Goal: Feedback & Contribution: Leave review/rating

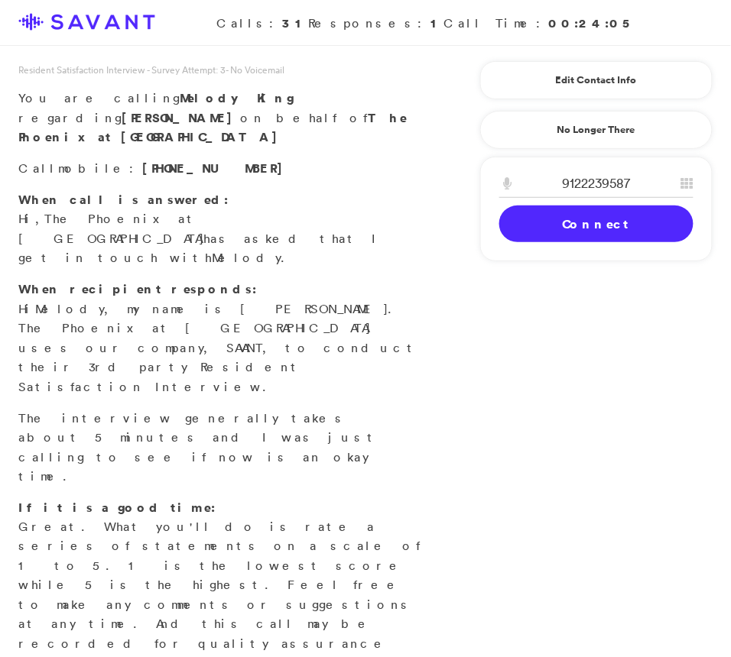
click at [581, 222] on link "Connect" at bounding box center [596, 224] width 194 height 37
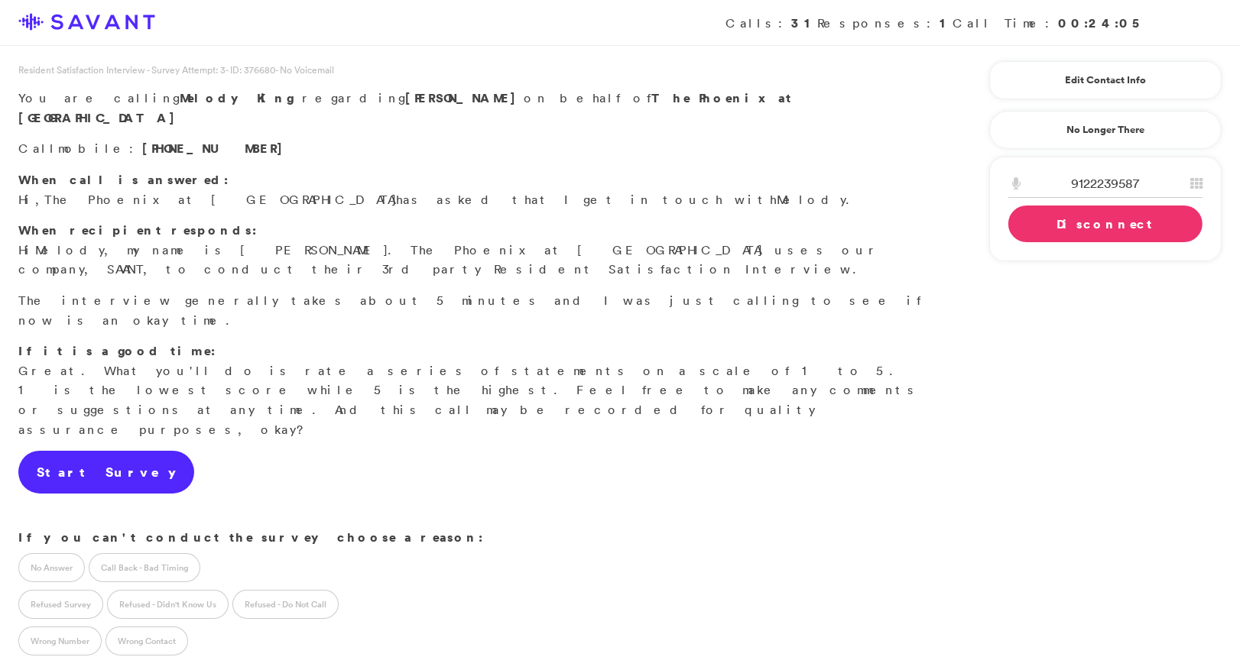
click at [87, 451] on link "Start Survey" at bounding box center [106, 472] width 176 height 43
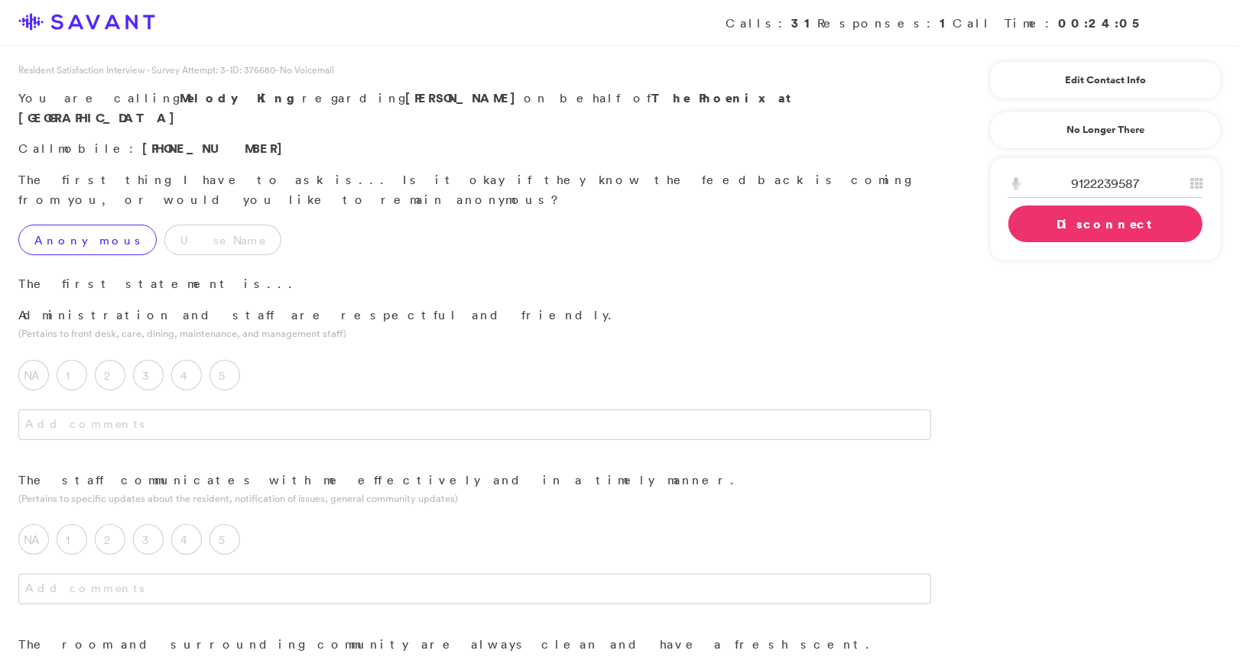
click at [59, 225] on label "Anonymous" at bounding box center [87, 240] width 138 height 31
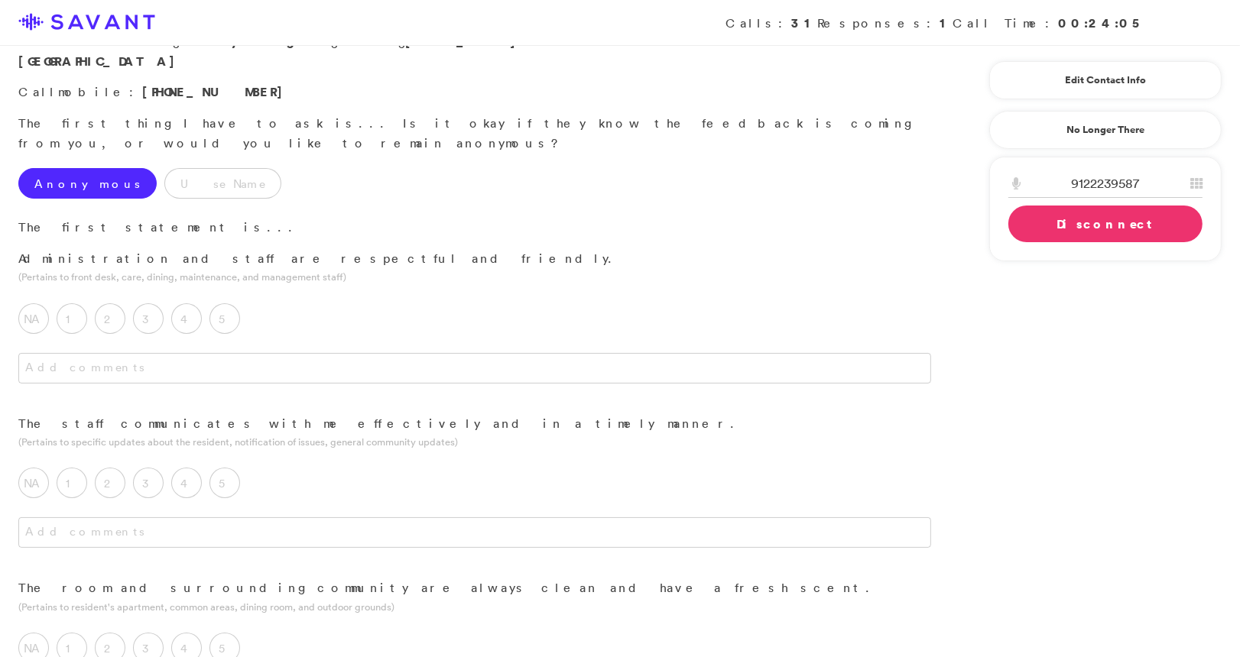
scroll to position [89, 0]
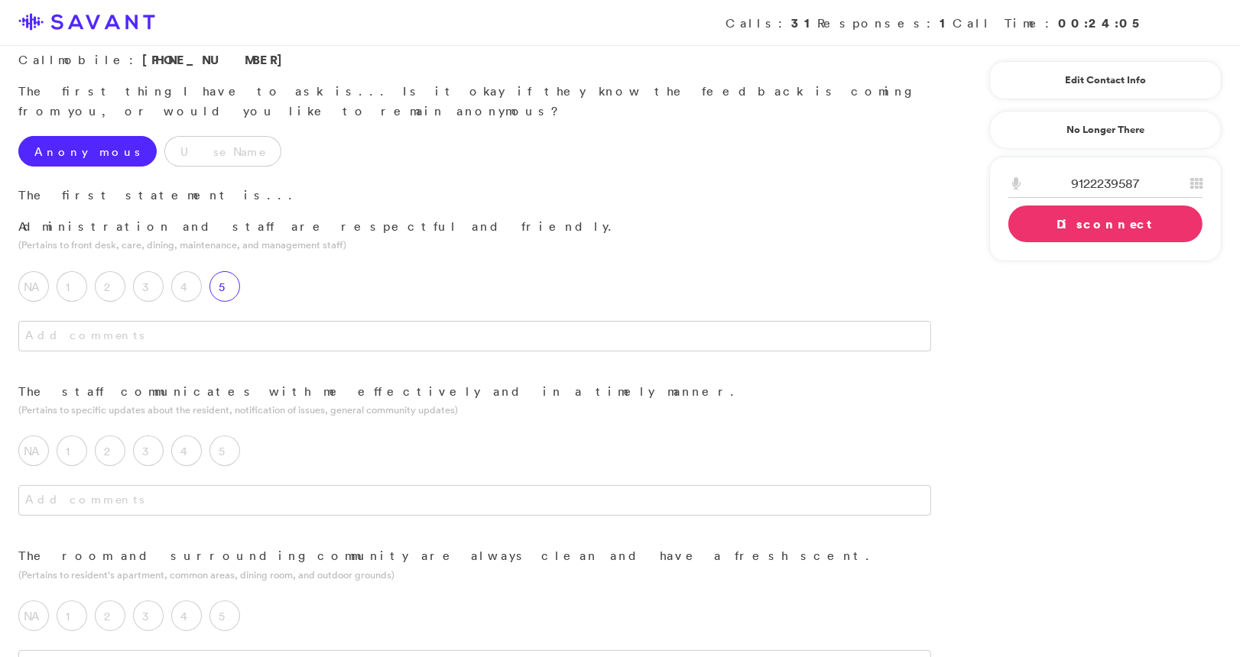
click at [228, 271] on label "5" at bounding box center [224, 286] width 31 height 31
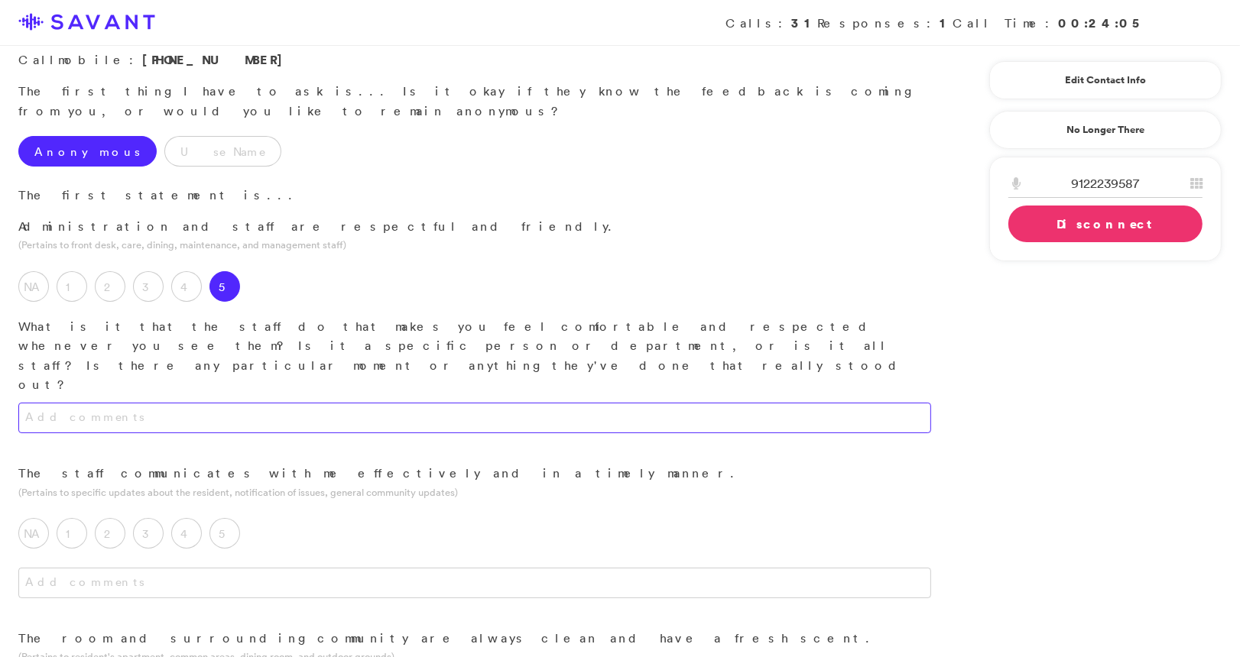
click at [257, 403] on textarea at bounding box center [474, 418] width 913 height 31
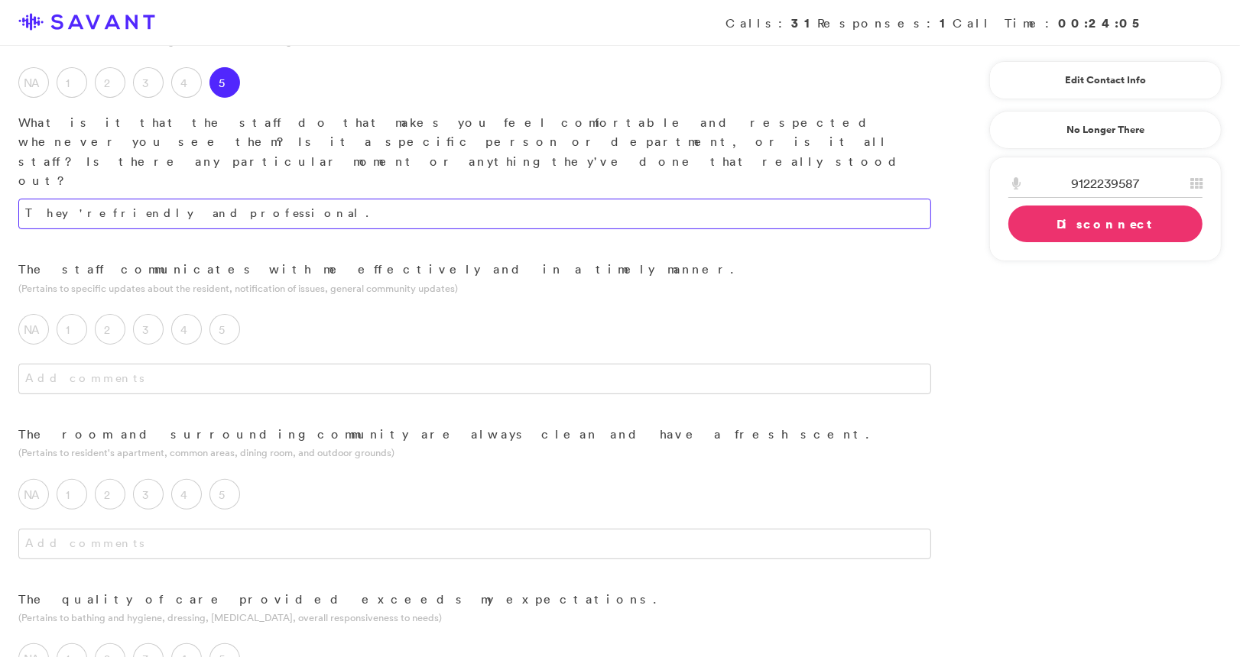
scroll to position [294, 0]
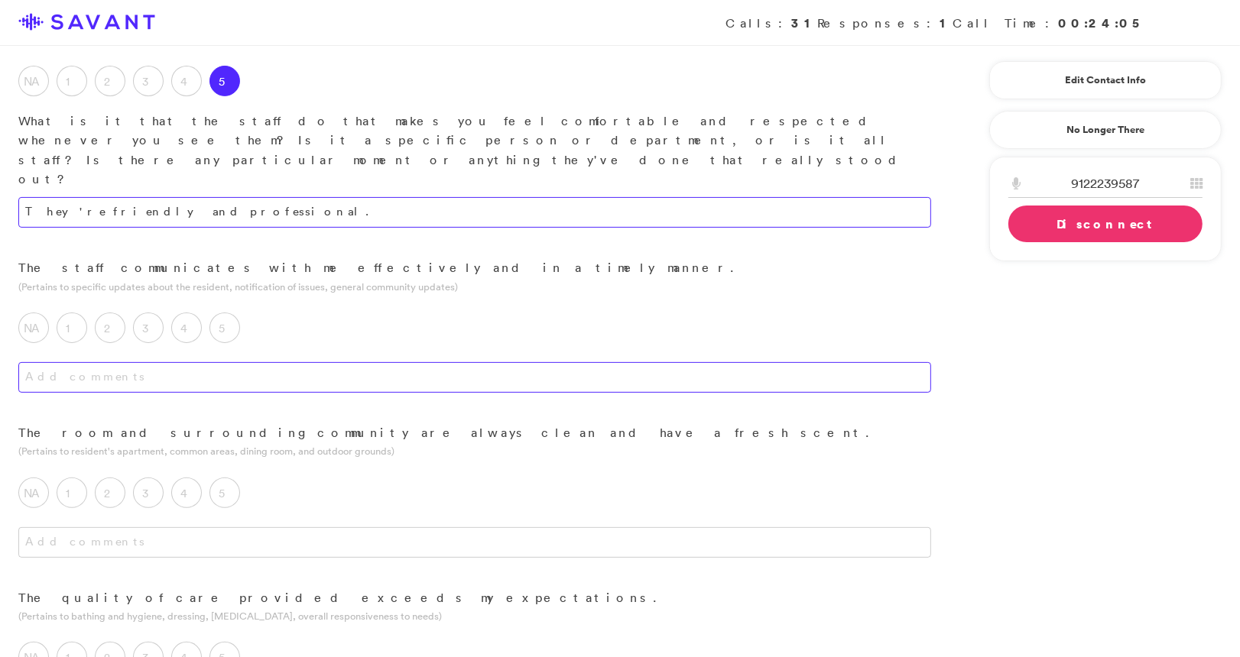
type textarea "They're friendly and professional."
click at [313, 362] on textarea at bounding box center [474, 377] width 913 height 31
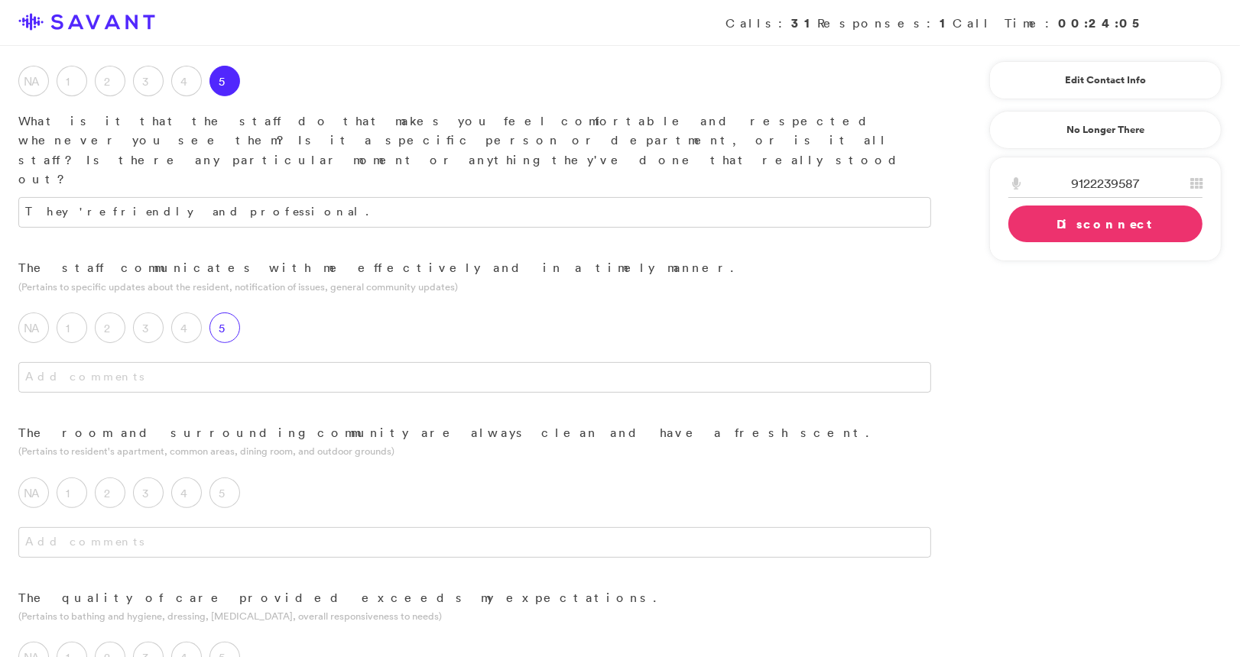
click at [229, 313] on label "5" at bounding box center [224, 328] width 31 height 31
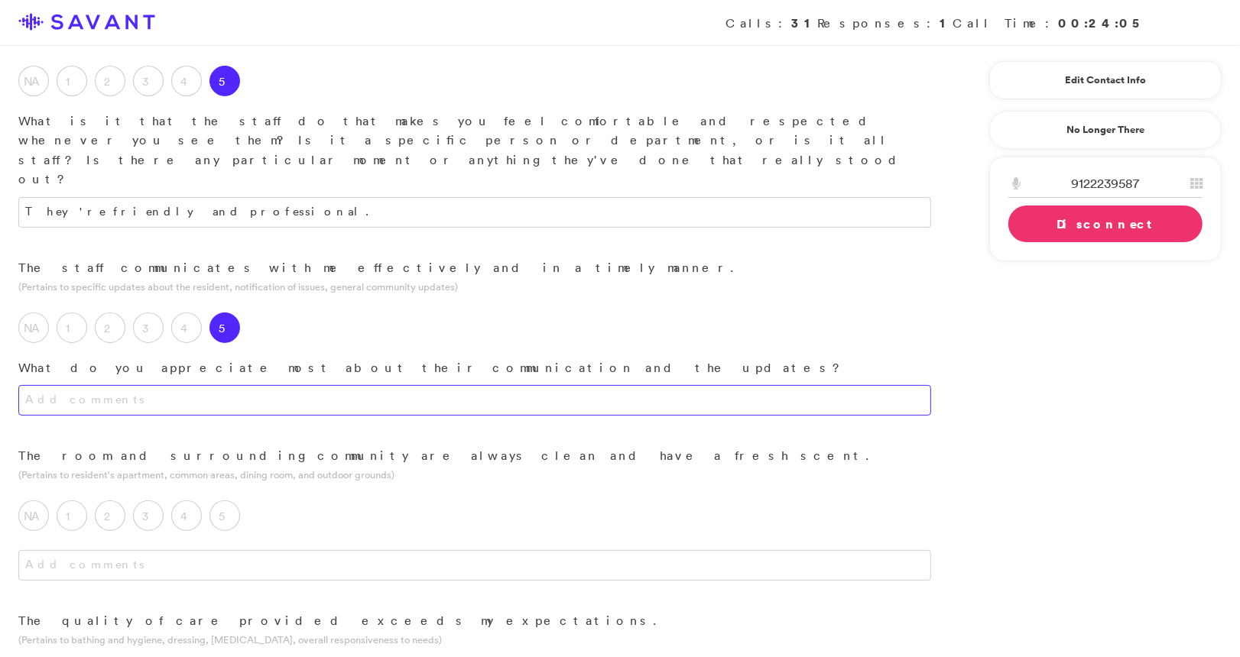
click at [267, 385] on textarea at bounding box center [474, 400] width 913 height 31
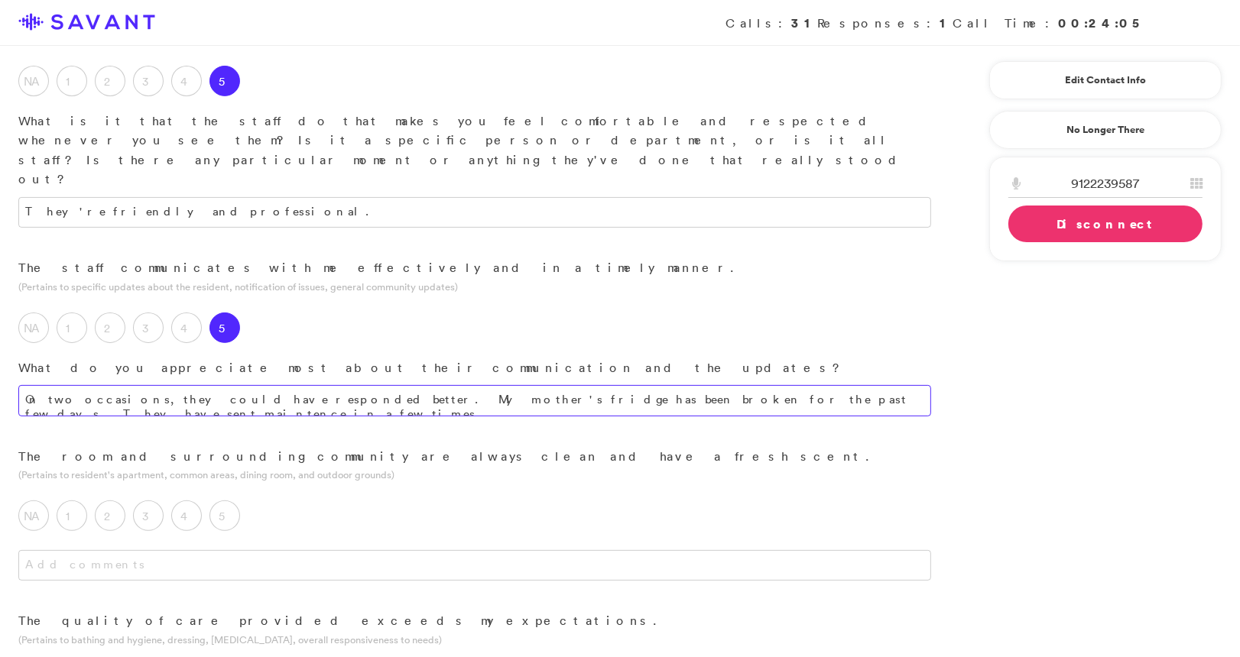
click at [710, 385] on textarea "On two occasions, they could have responded better. My mother's fridge has been…" at bounding box center [474, 400] width 913 height 31
click at [730, 385] on textarea "On two occasions, they could have responded better. My mother's fridge has been…" at bounding box center [474, 400] width 913 height 31
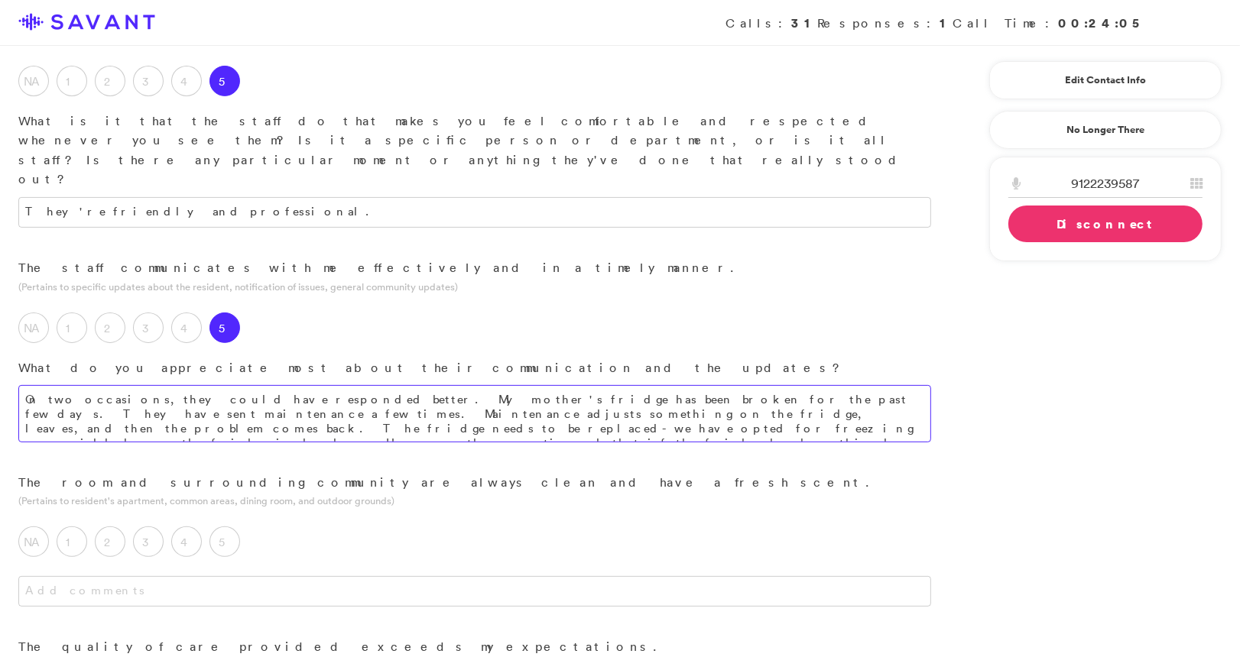
click at [730, 385] on textarea "On two occasions, they could have responded better. My mother's fridge has been…" at bounding box center [474, 413] width 913 height 57
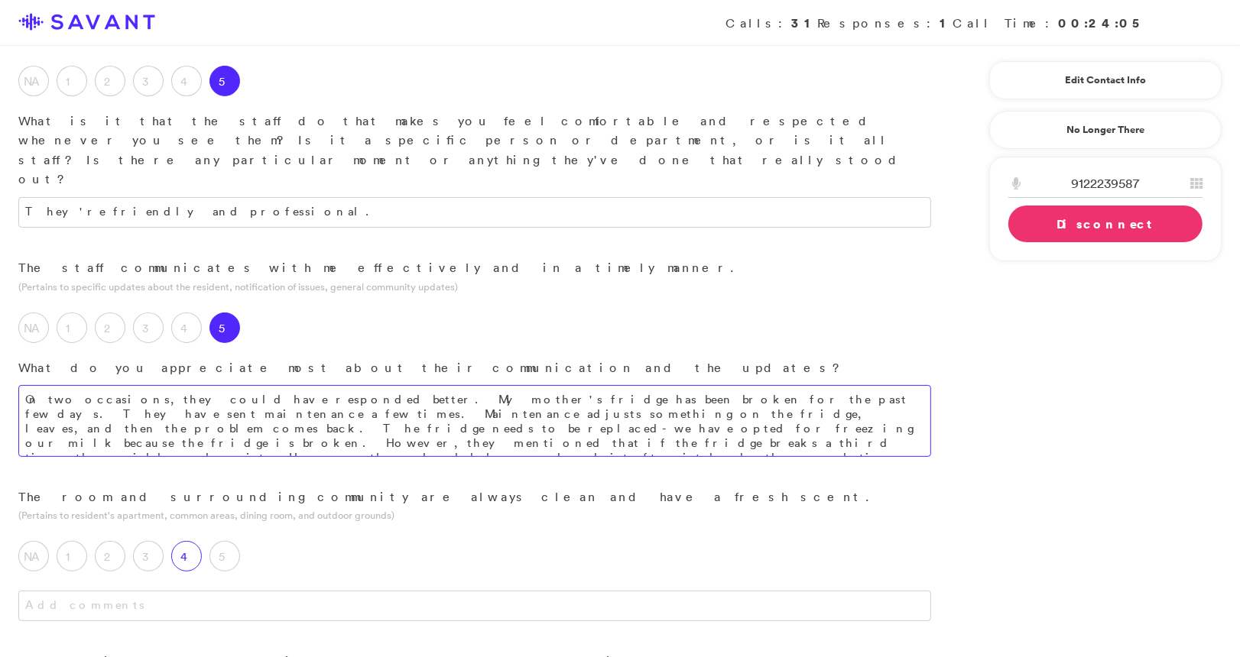
type textarea "On two occasions, they could have responded better. My mother's fridge has been…"
click at [191, 541] on label "4" at bounding box center [186, 556] width 31 height 31
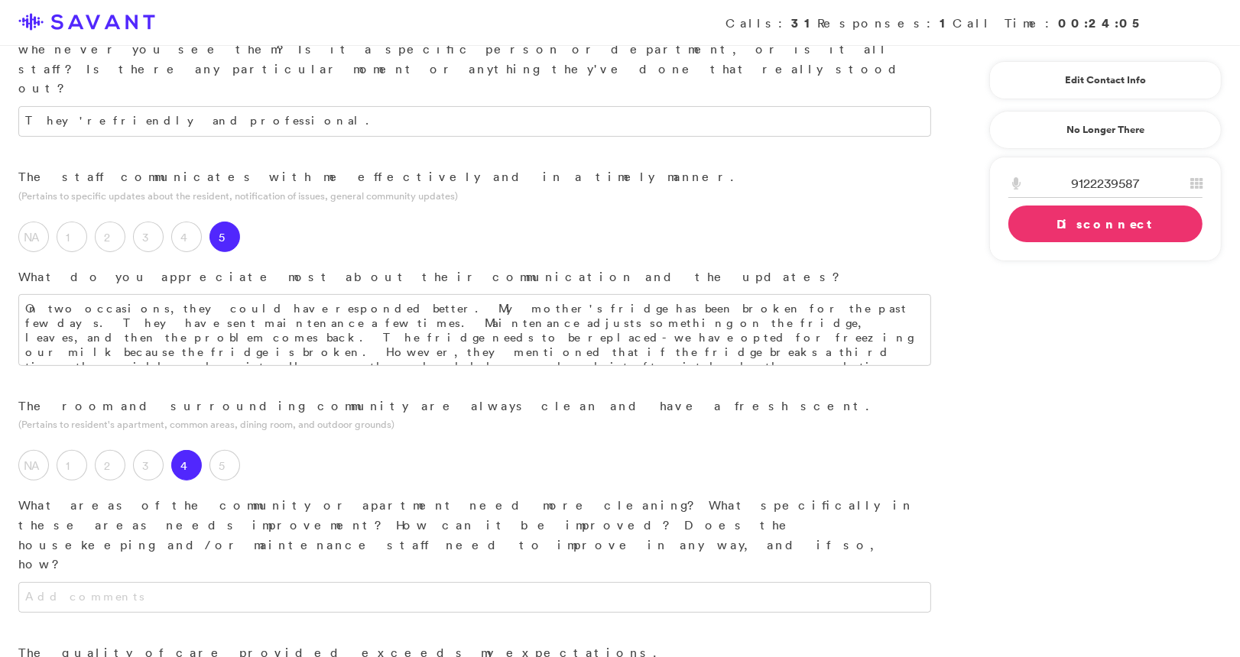
scroll to position [417, 0]
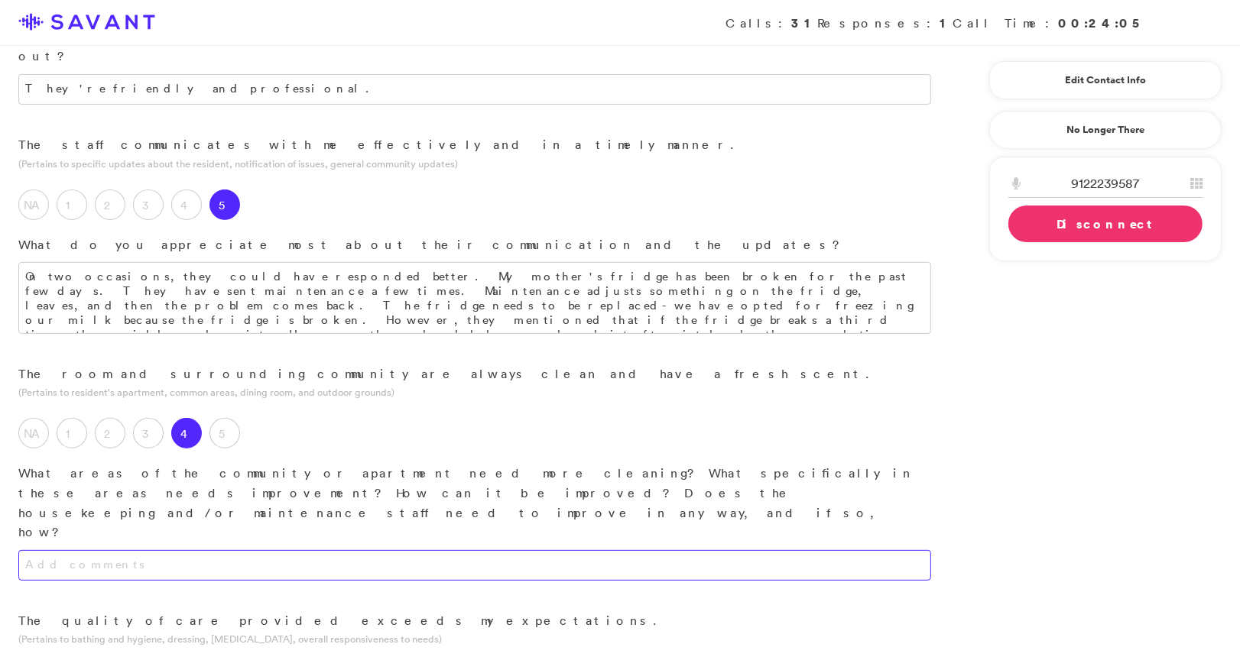
click at [226, 550] on textarea at bounding box center [474, 565] width 913 height 31
click at [452, 550] on textarea "We don't think her room has been vacuumed since moving in. She has carpeted" at bounding box center [474, 565] width 913 height 31
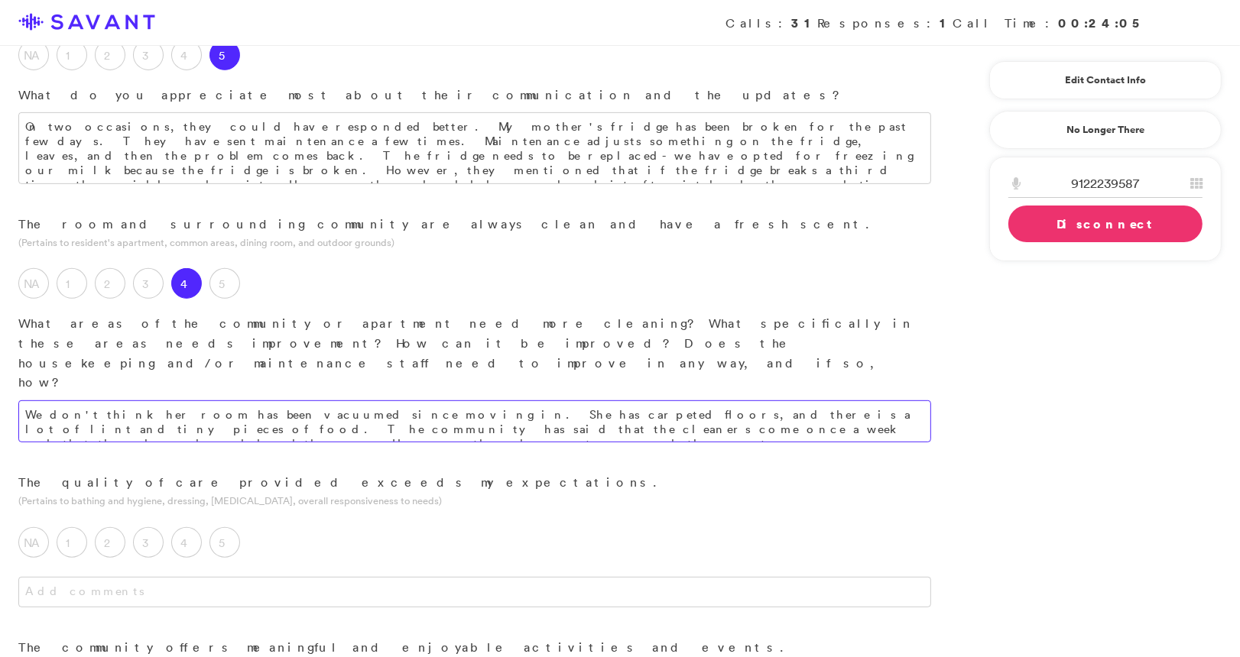
scroll to position [571, 0]
type textarea "We don't think her room has been vacuumed since moving in. She has carpeted flo…"
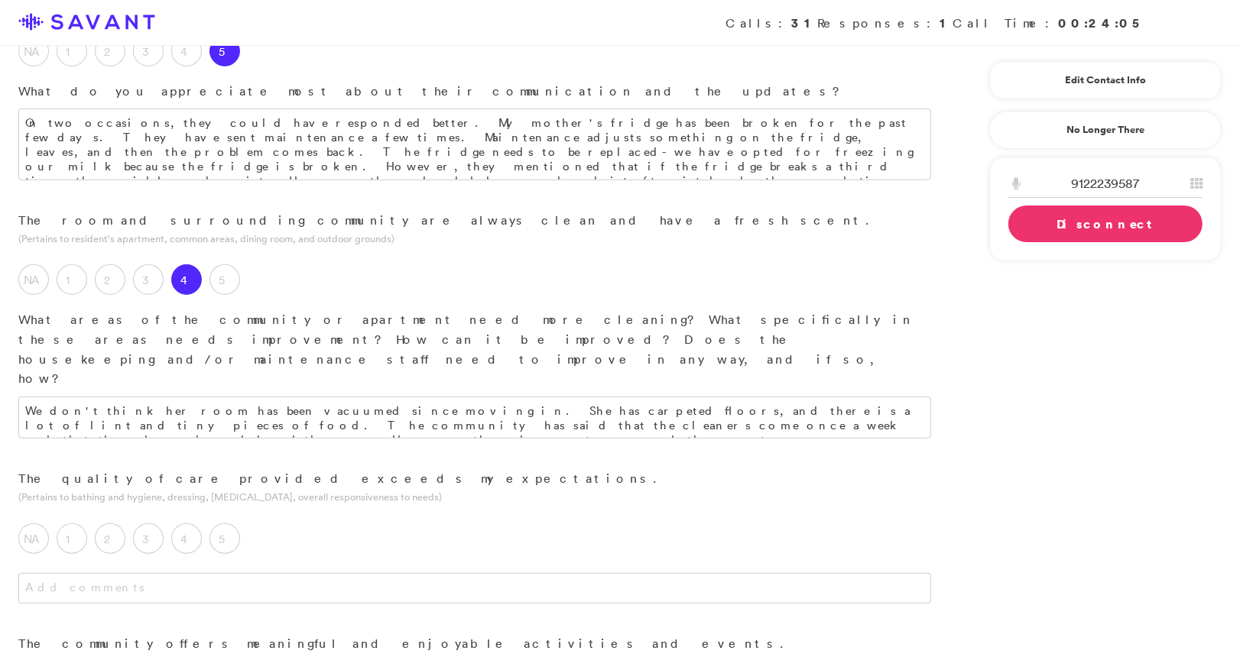
click at [405, 573] on div at bounding box center [474, 603] width 949 height 61
click at [412, 573] on textarea at bounding box center [474, 588] width 913 height 31
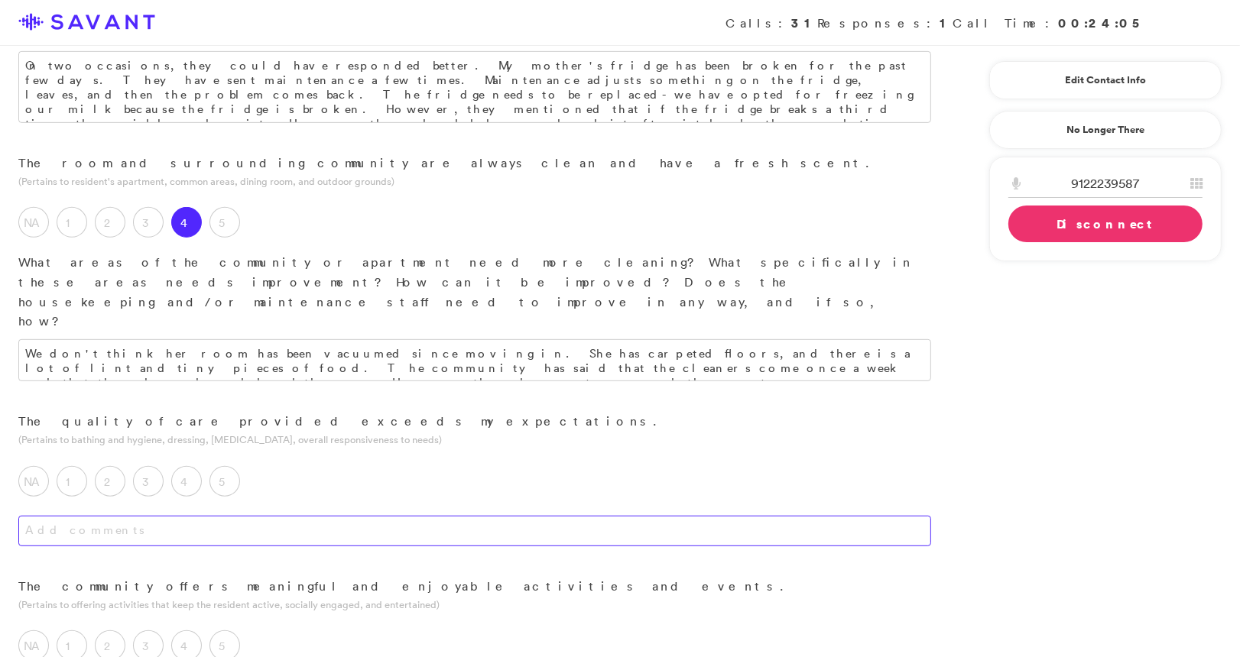
scroll to position [637, 0]
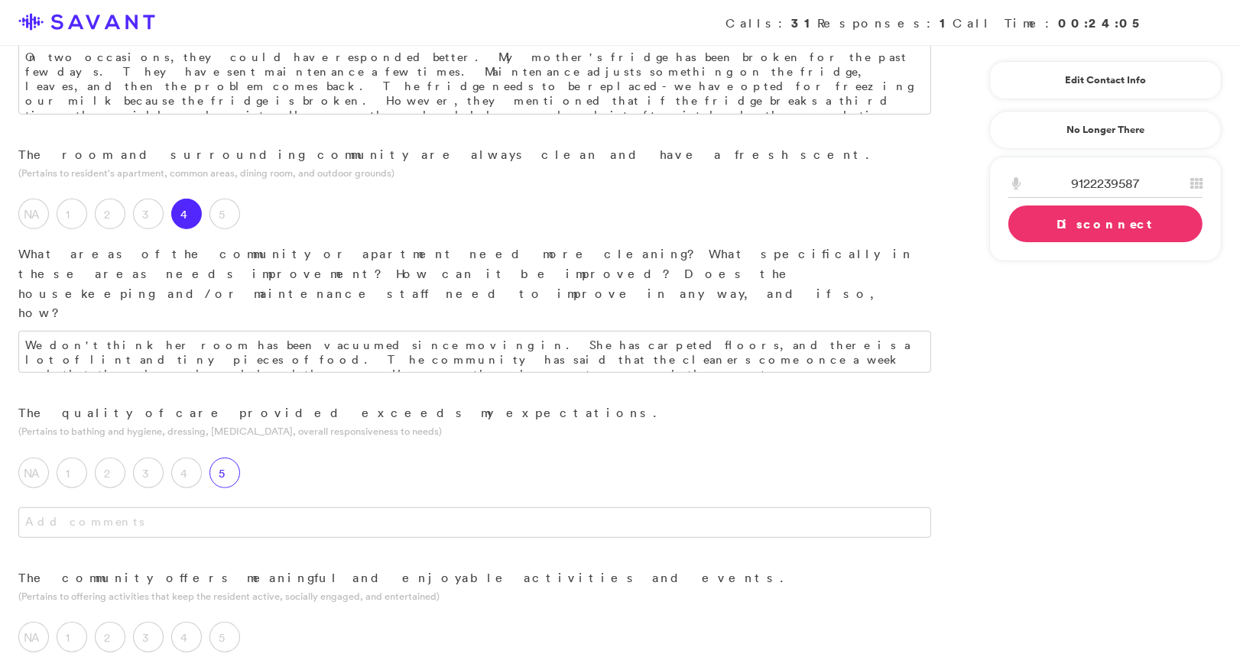
click at [222, 458] on label "5" at bounding box center [224, 473] width 31 height 31
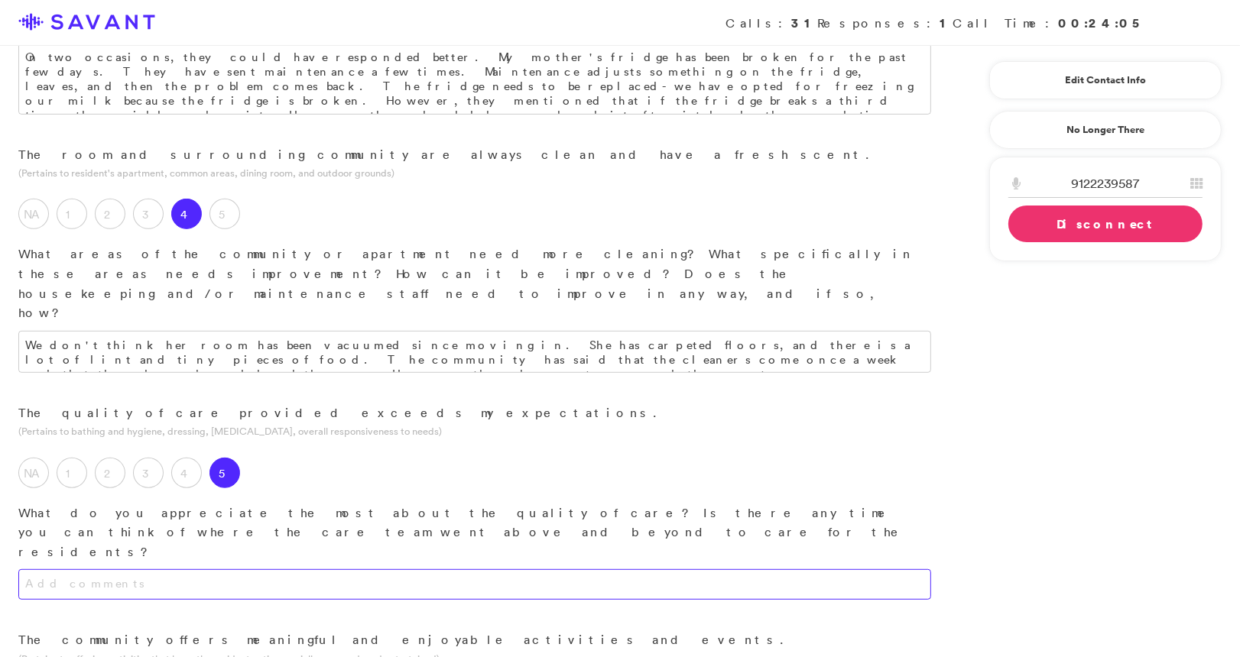
scroll to position [673, 0]
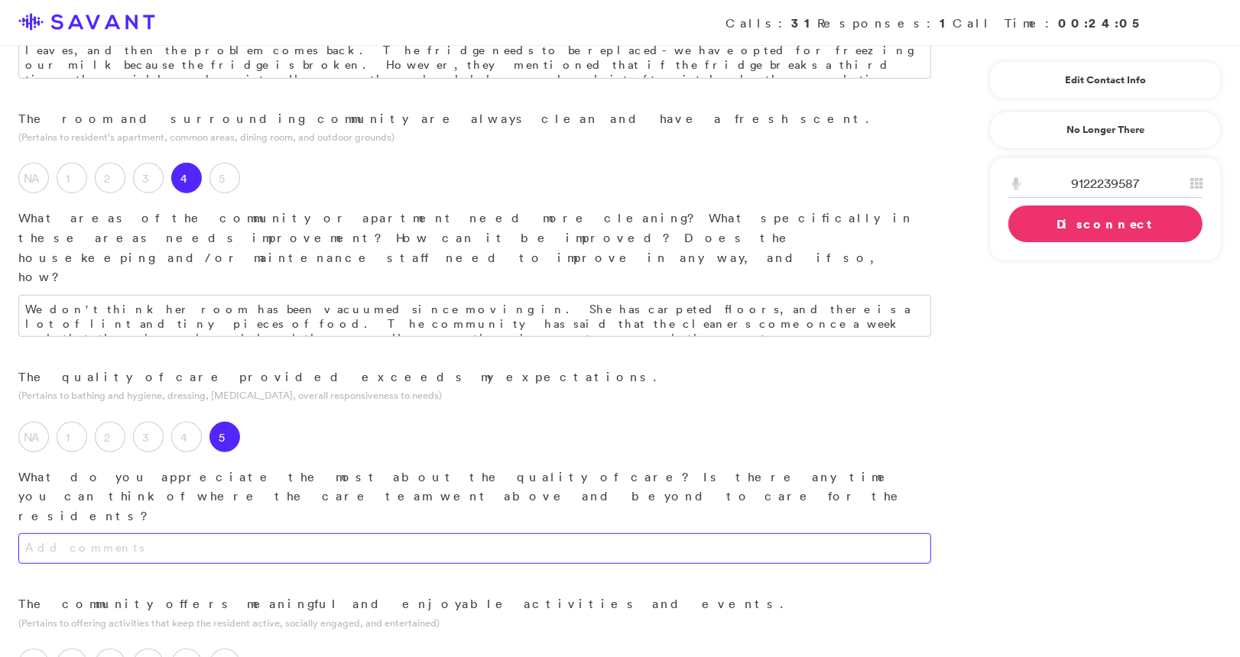
click at [287, 534] on textarea at bounding box center [474, 549] width 913 height 31
click at [24, 534] on textarea "They are very kind" at bounding box center [474, 549] width 913 height 31
click at [105, 534] on textarea "The kindness; They are very kind" at bounding box center [474, 549] width 913 height 31
click at [202, 534] on textarea "The kindness; they are very kind" at bounding box center [474, 549] width 913 height 31
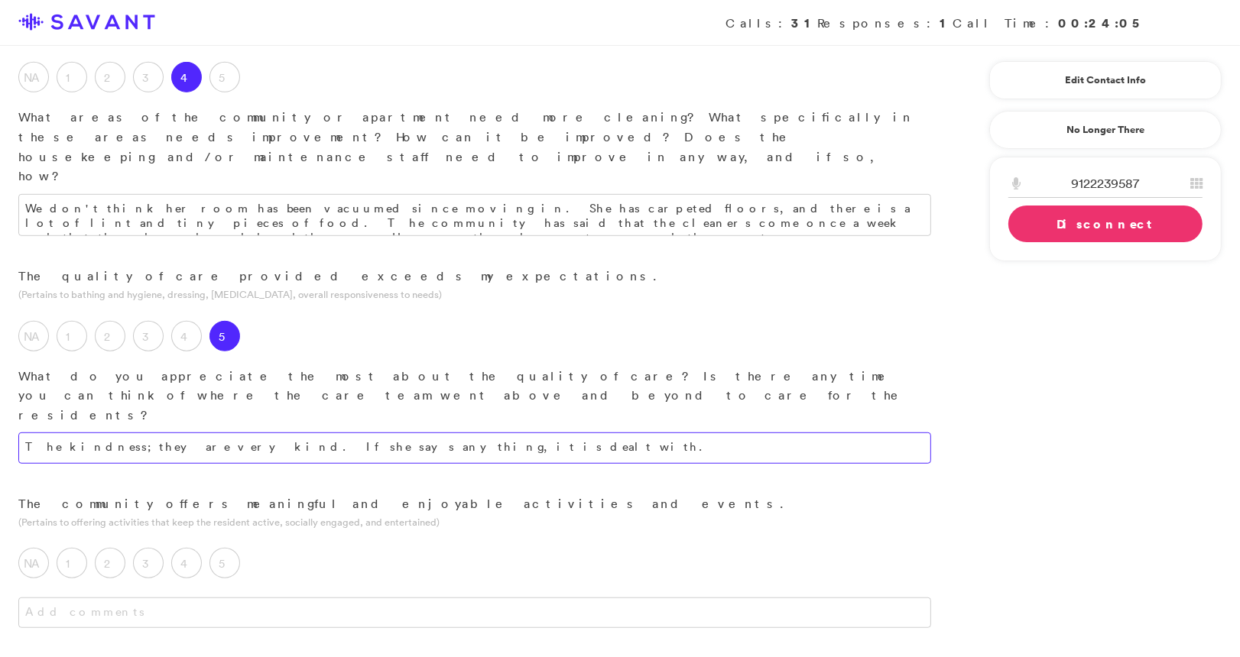
scroll to position [774, 0]
type textarea "The kindness; they are very kind. If she says anything, it is dealt with."
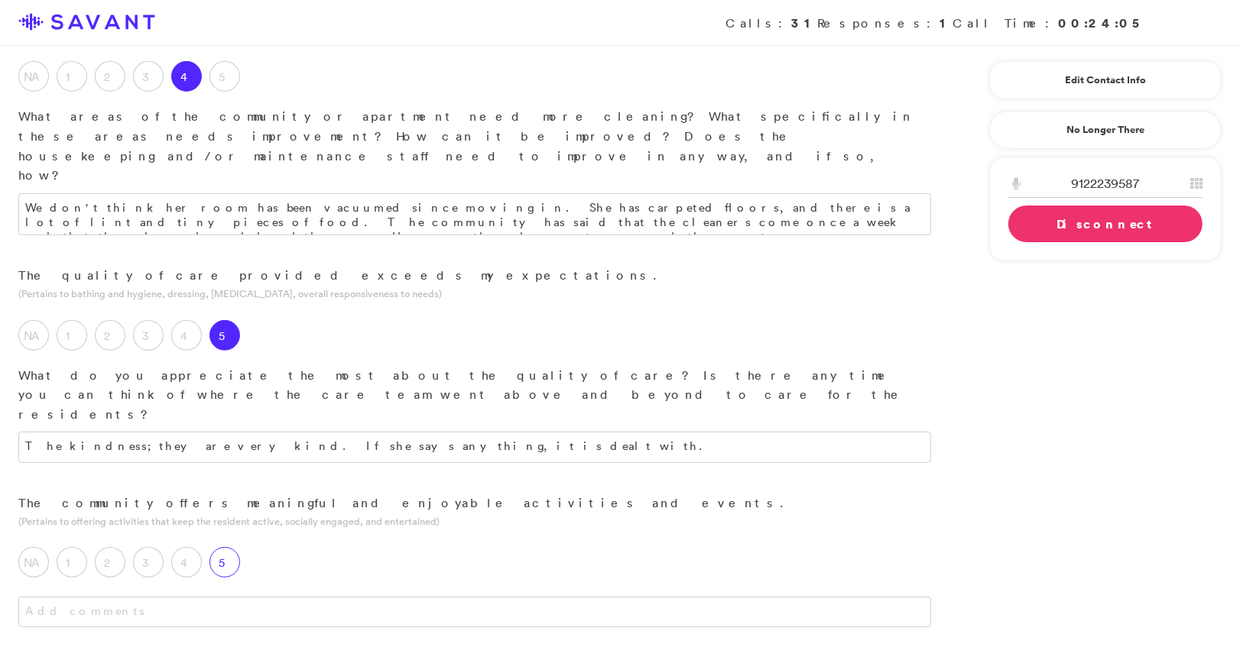
click at [222, 547] on div "5" at bounding box center [228, 566] width 38 height 38
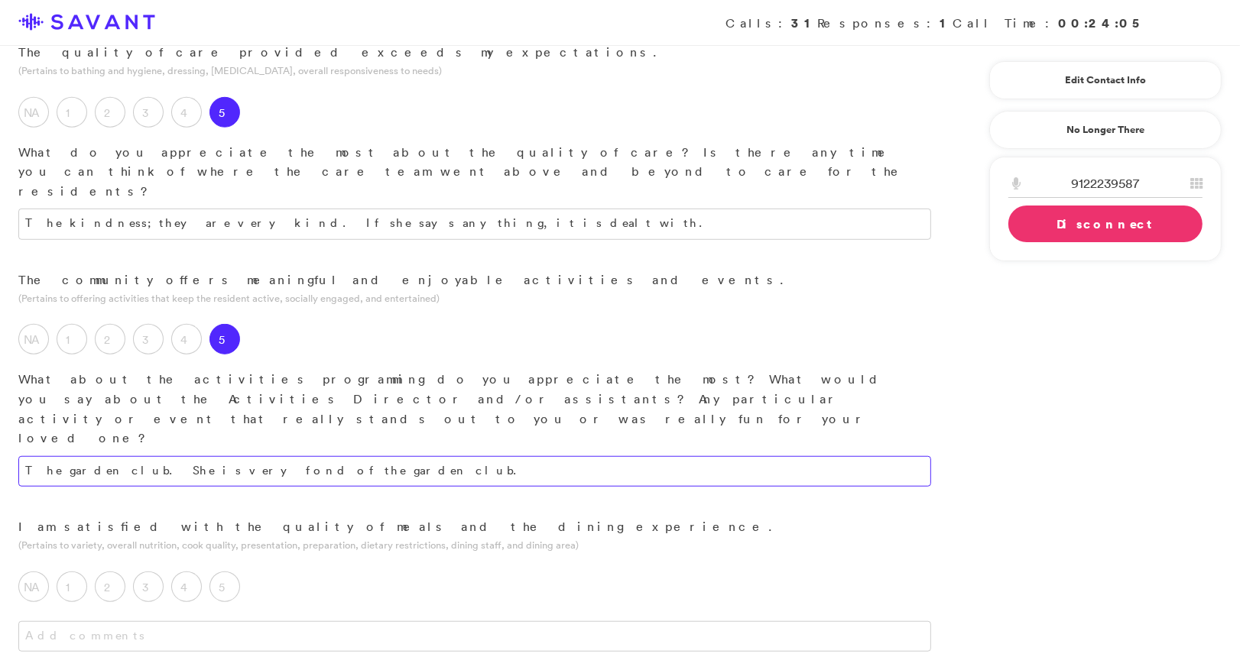
scroll to position [1013, 0]
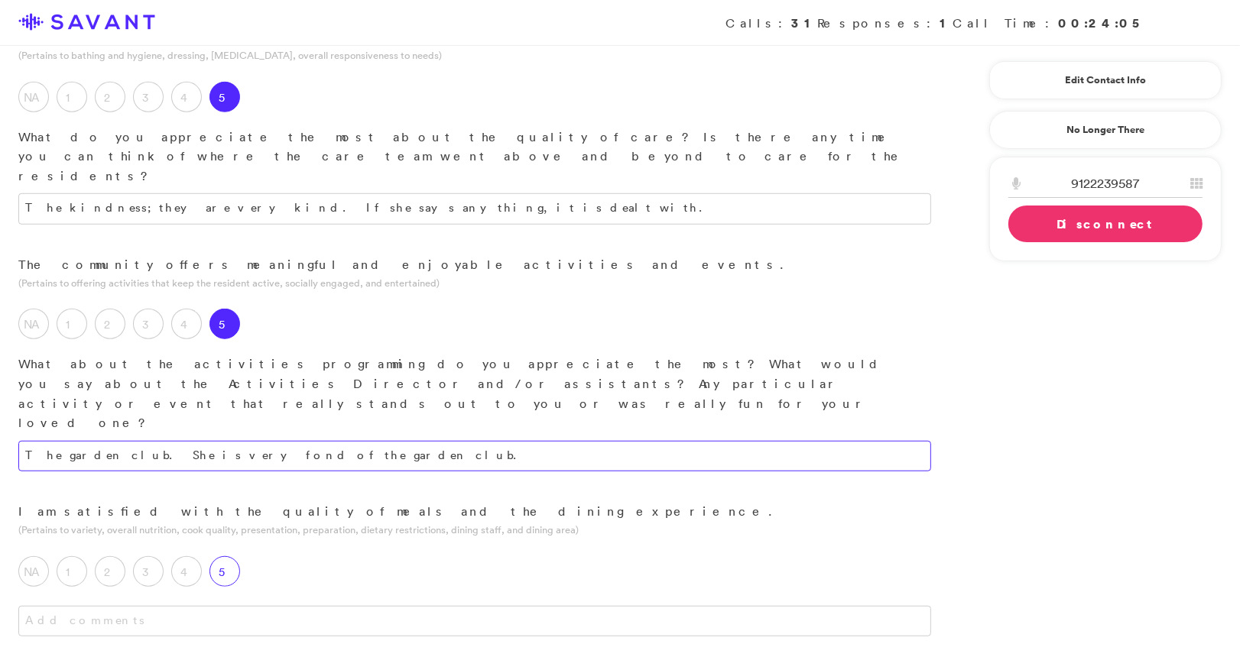
type textarea "The garden club. She is very fond of the garden club."
click at [225, 556] on label "5" at bounding box center [224, 571] width 31 height 31
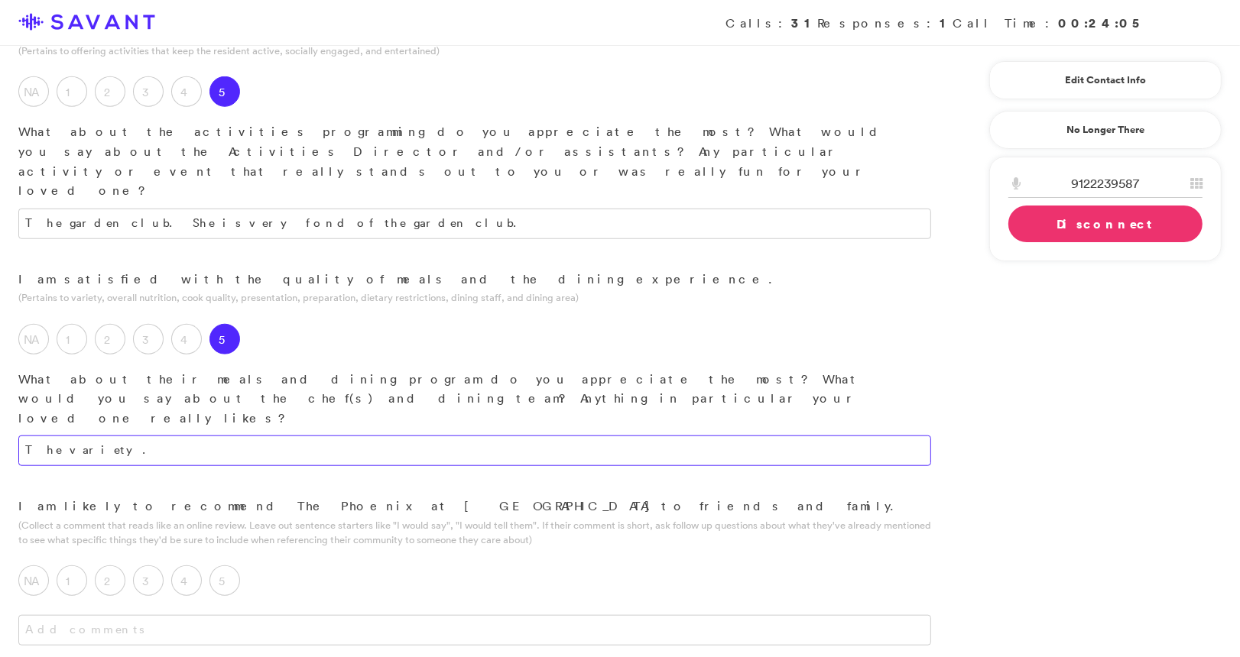
scroll to position [1250, 0]
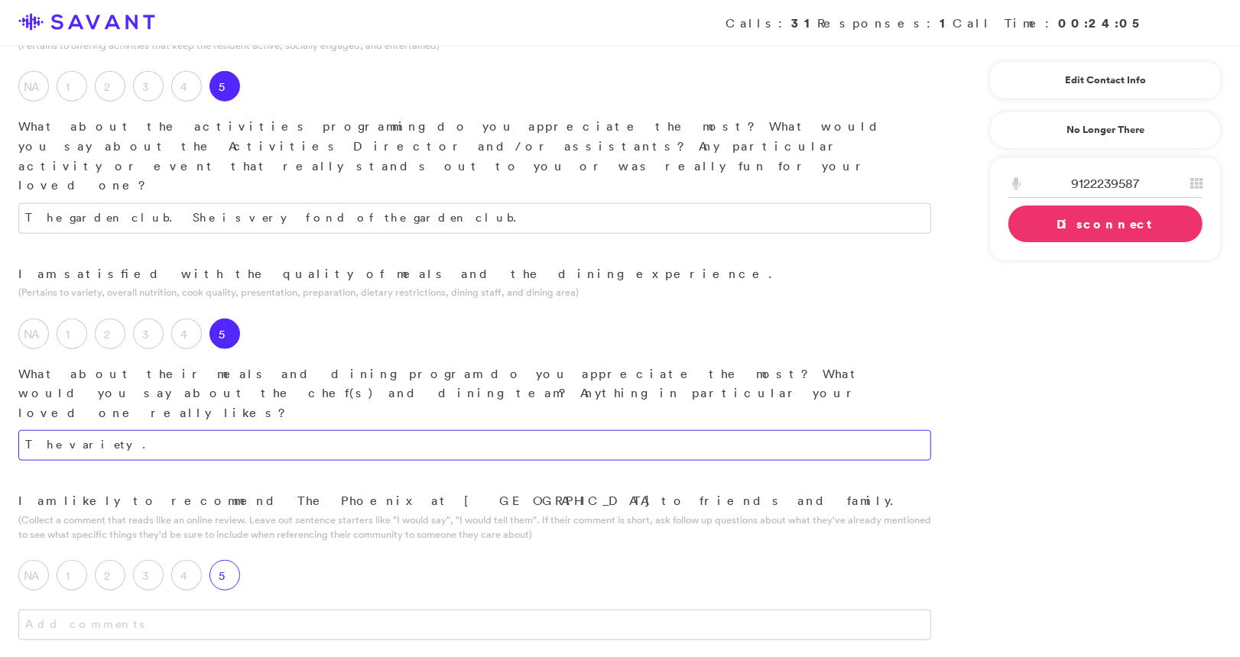
type textarea "The variety."
click at [219, 560] on label "5" at bounding box center [224, 575] width 31 height 31
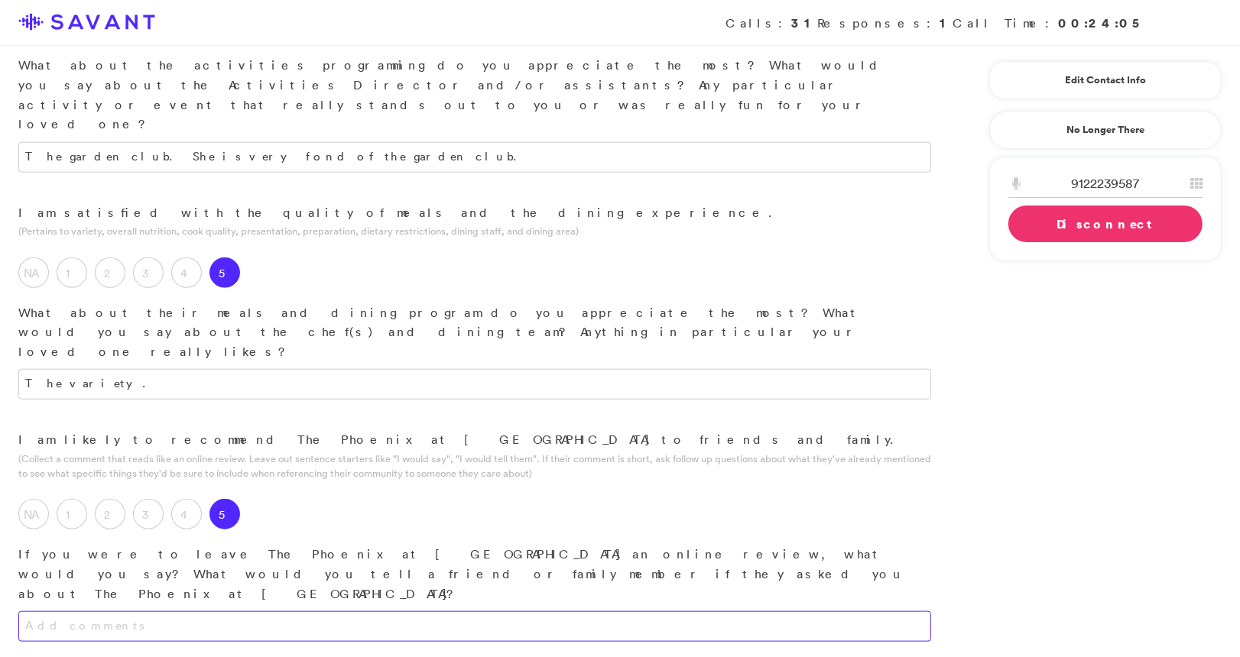
scroll to position [1316, 0]
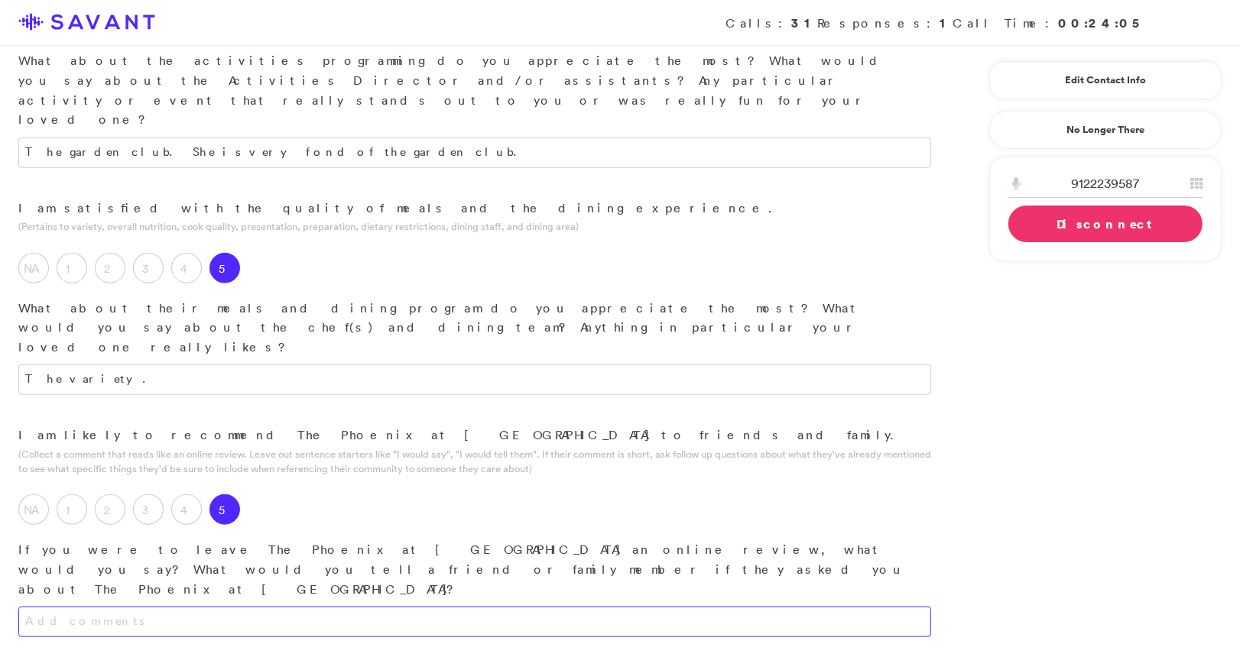
click at [284, 607] on textarea at bounding box center [474, 622] width 913 height 31
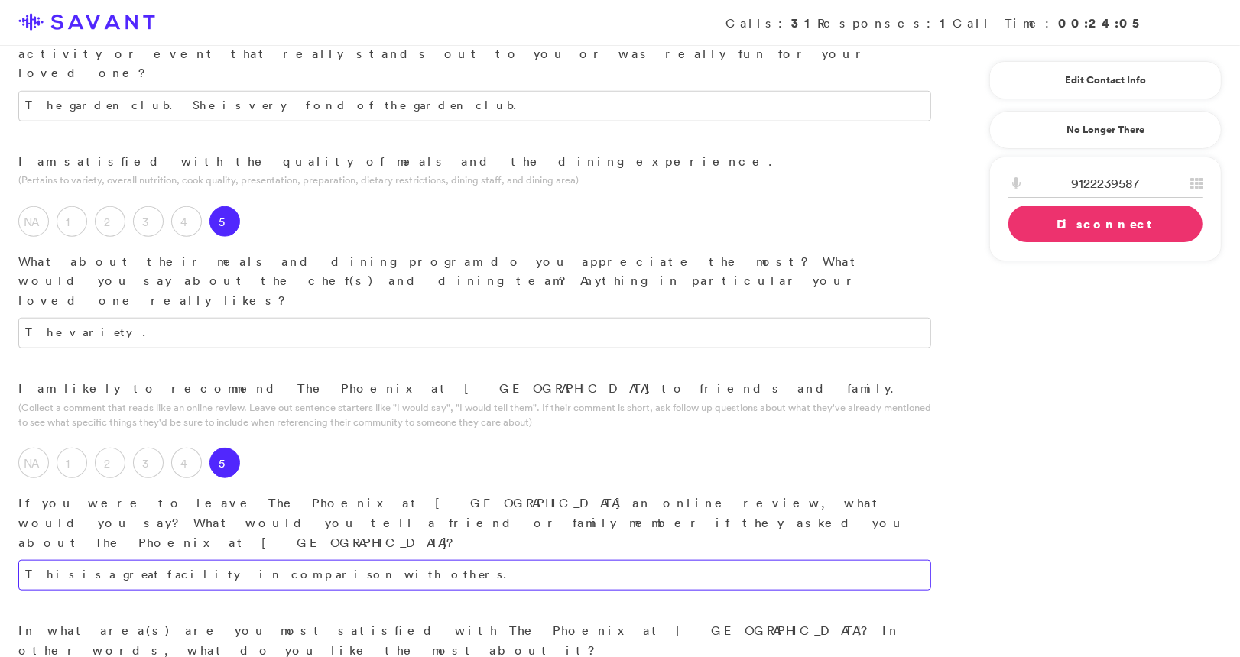
type textarea "This is a great facility in comparison with others."
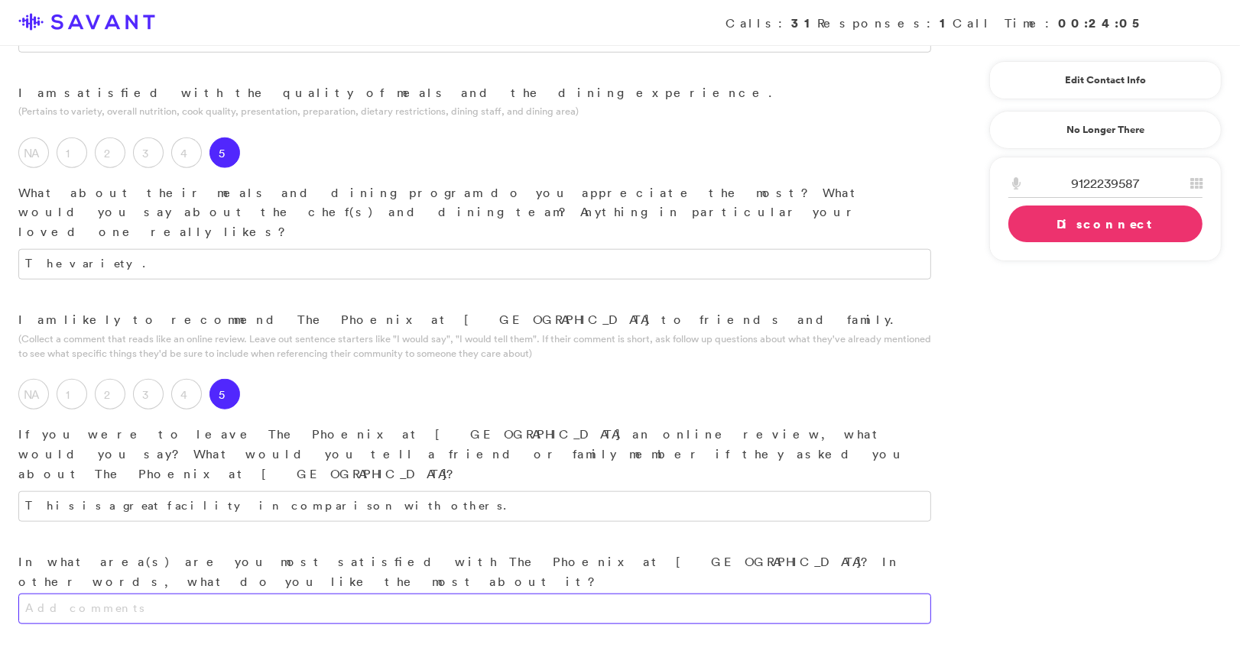
scroll to position [1442, 0]
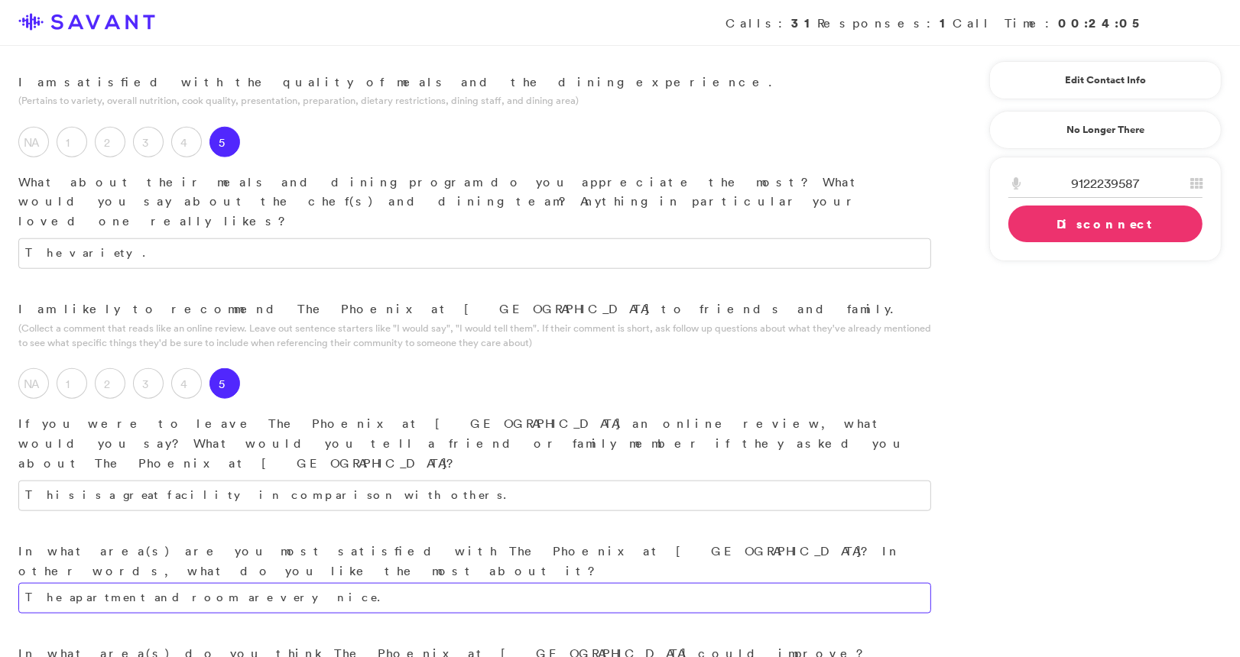
type textarea "The apartment and room are very nice."
type textarea "Maintenance and the fridge, definitely."
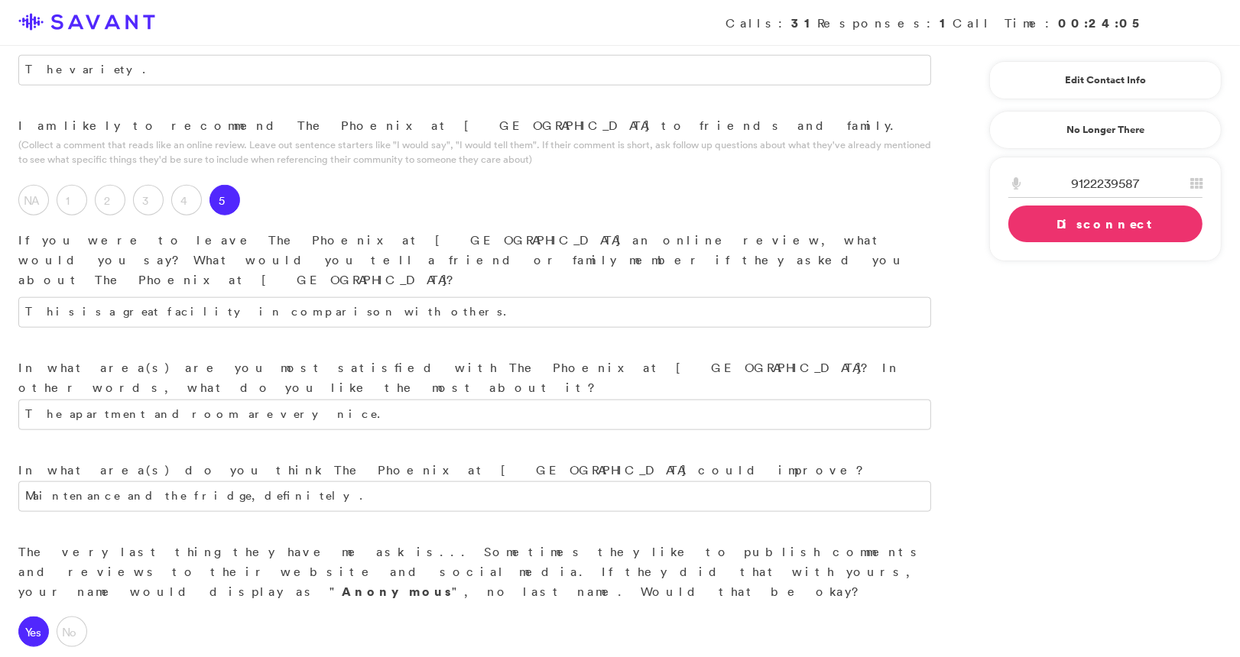
scroll to position [1727, 0]
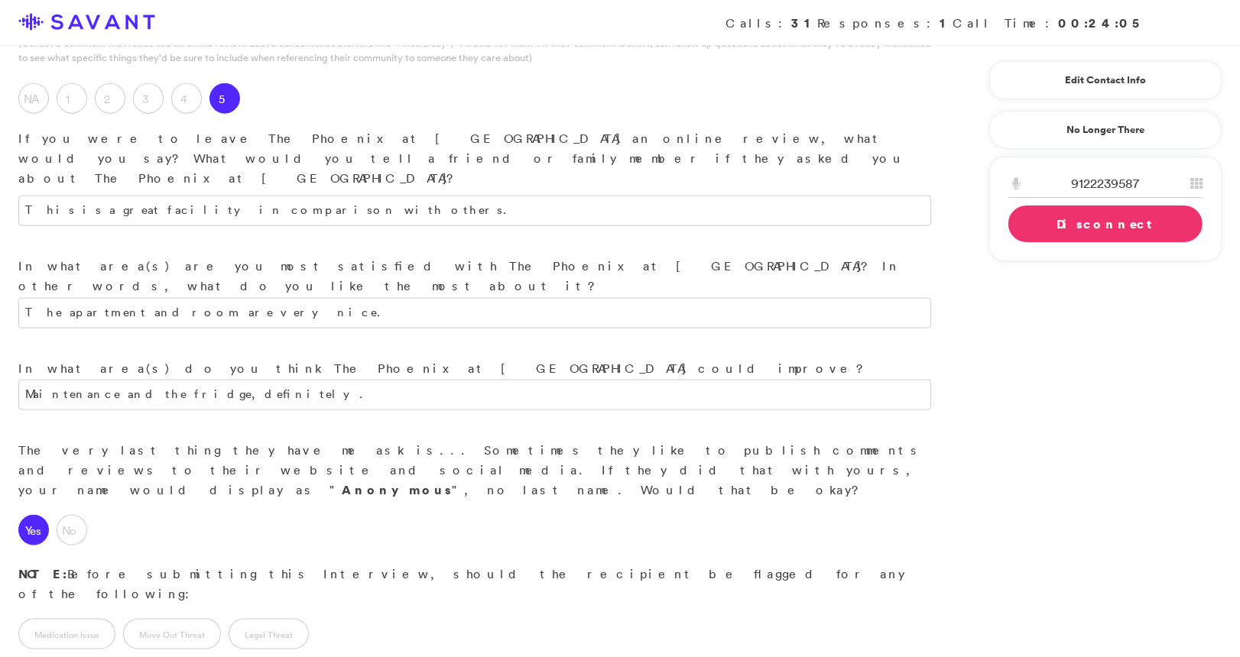
click at [730, 222] on link "Disconnect" at bounding box center [1105, 224] width 194 height 37
